Goal: Task Accomplishment & Management: Manage account settings

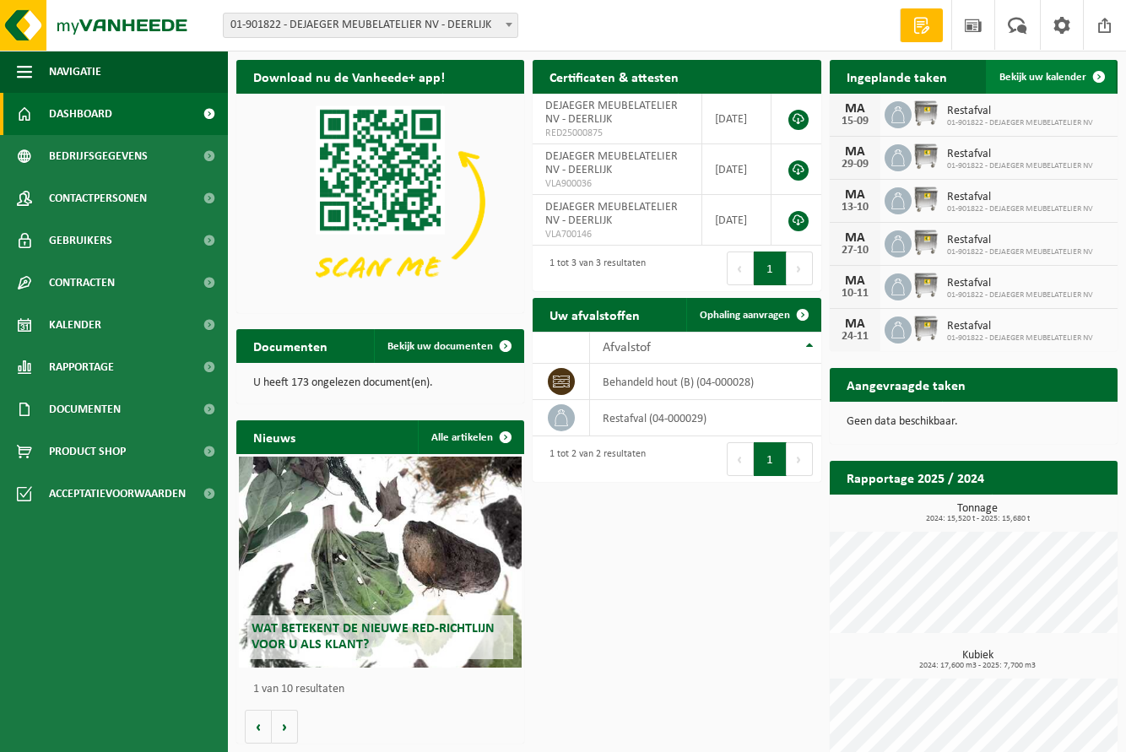
click at [1042, 78] on span "Bekijk uw kalender" at bounding box center [1042, 77] width 87 height 11
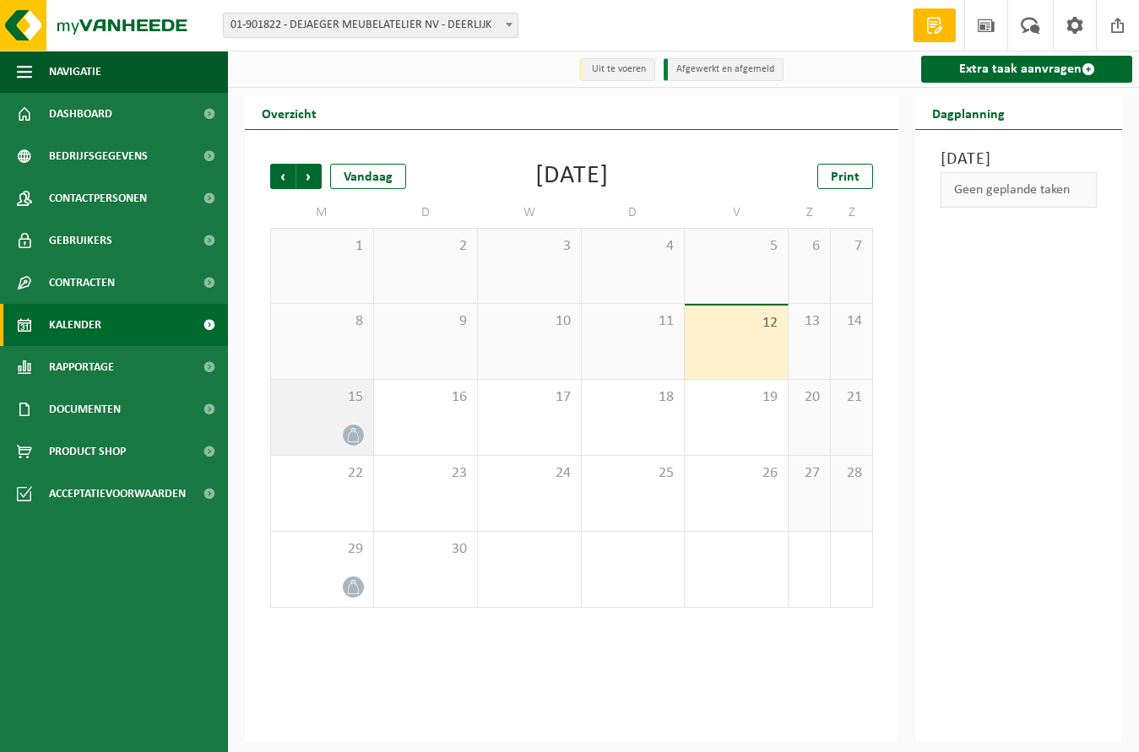
click at [338, 412] on div "15" at bounding box center [322, 417] width 102 height 75
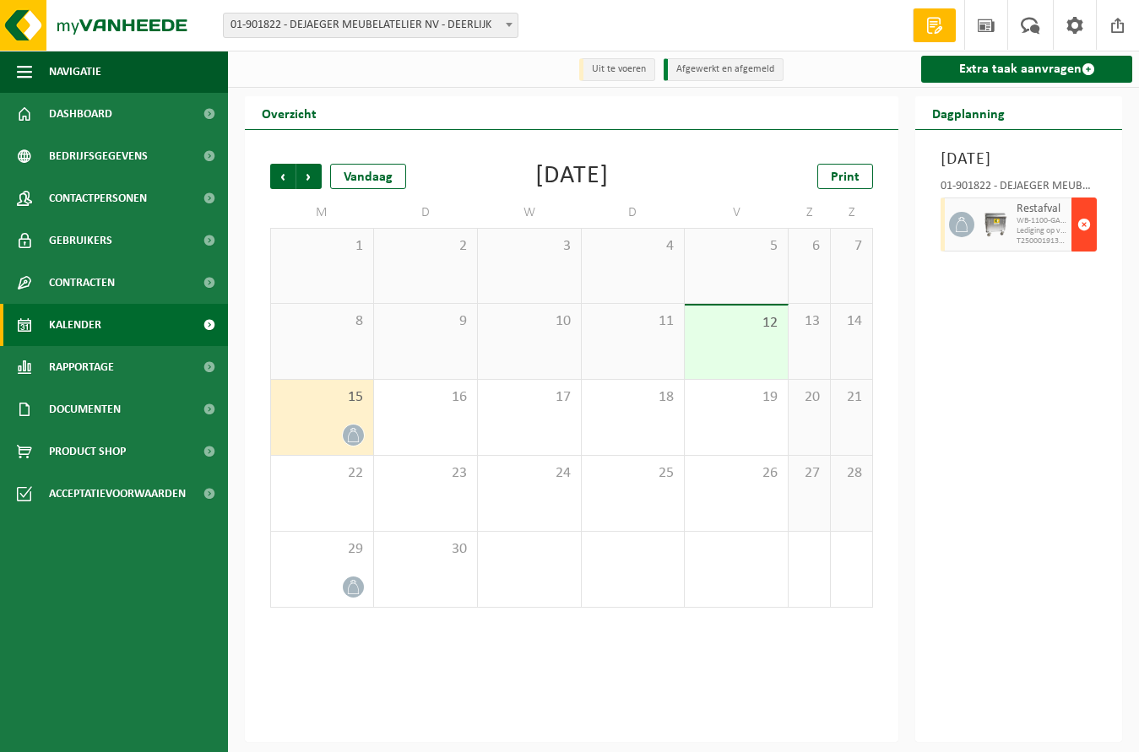
click at [1084, 241] on span "button" at bounding box center [1084, 225] width 14 height 34
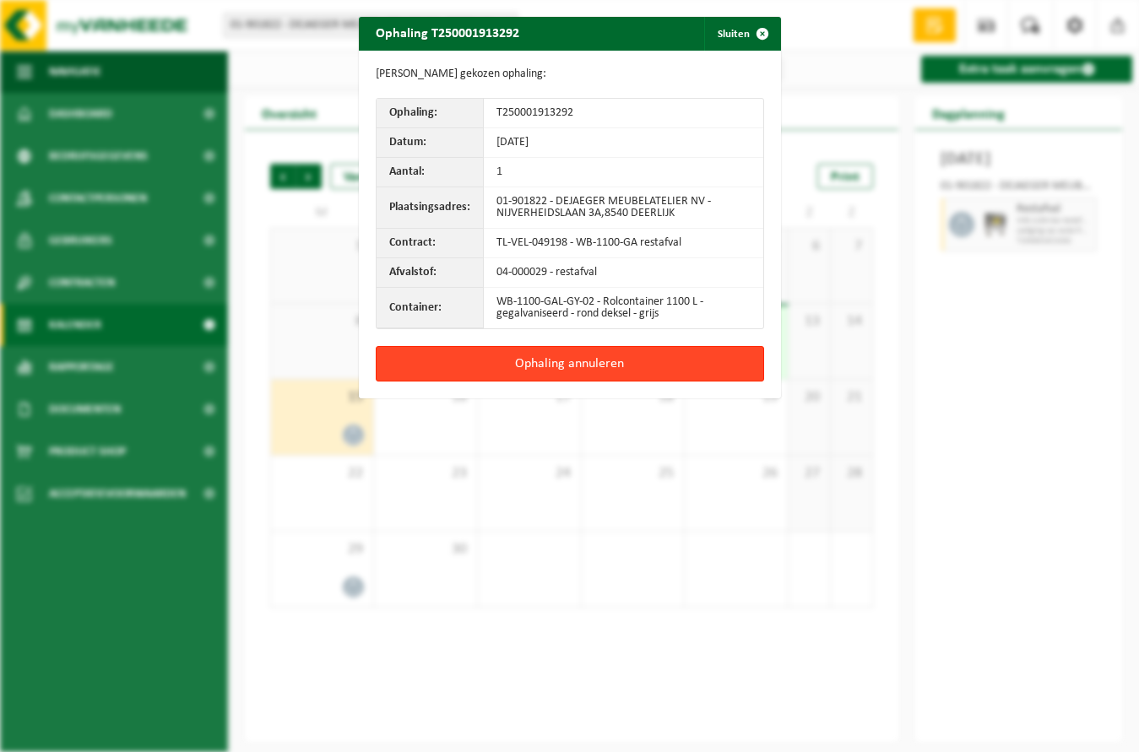
click at [578, 364] on button "Ophaling annuleren" at bounding box center [570, 363] width 388 height 35
